Goal: Check status: Check status

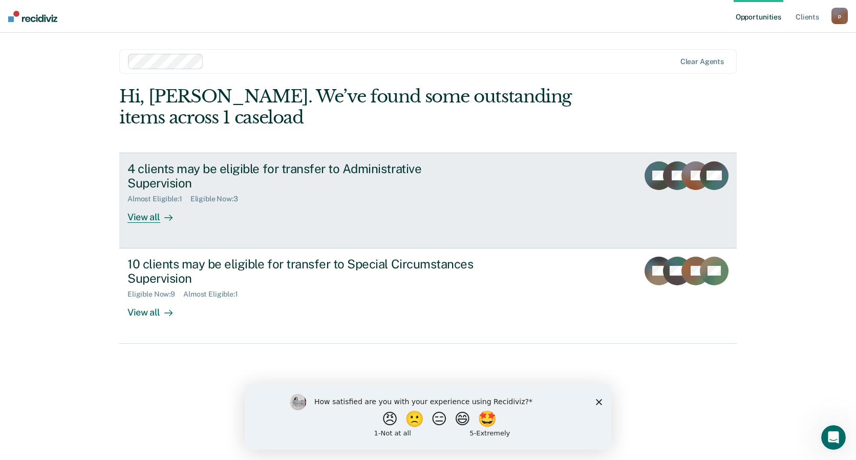
click at [249, 158] on link "4 clients may be eligible for transfer to Administrative Supervision Almost Eli…" at bounding box center [427, 201] width 617 height 96
